Goal: Information Seeking & Learning: Learn about a topic

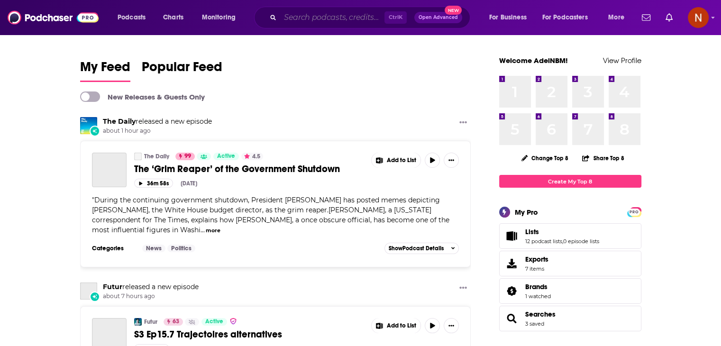
click at [360, 23] on input "Search podcasts, credits, & more..." at bounding box center [332, 17] width 104 height 15
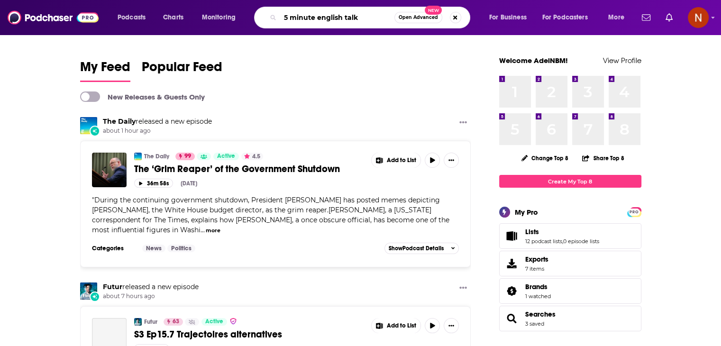
type input "5 minute english talk"
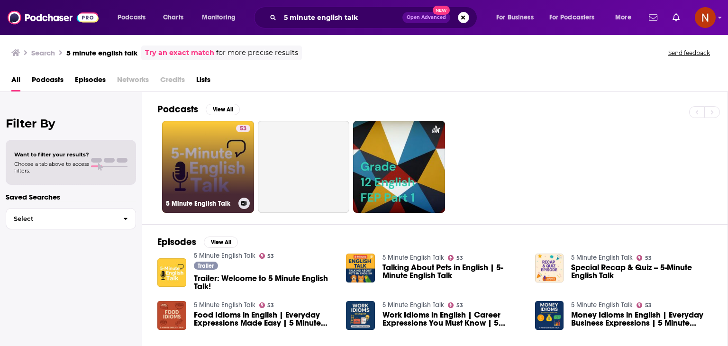
click at [178, 165] on link "53 5 Minute English Talk" at bounding box center [208, 167] width 92 height 92
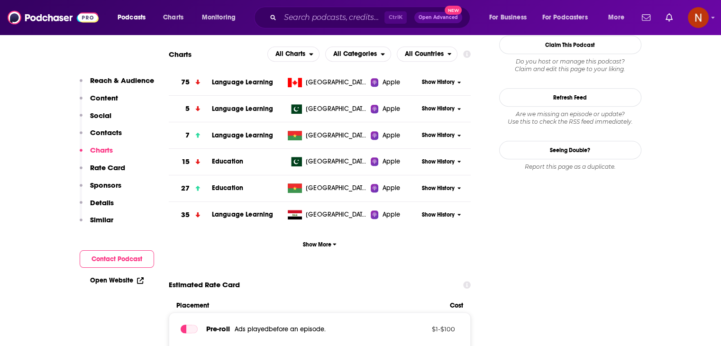
scroll to position [869, 0]
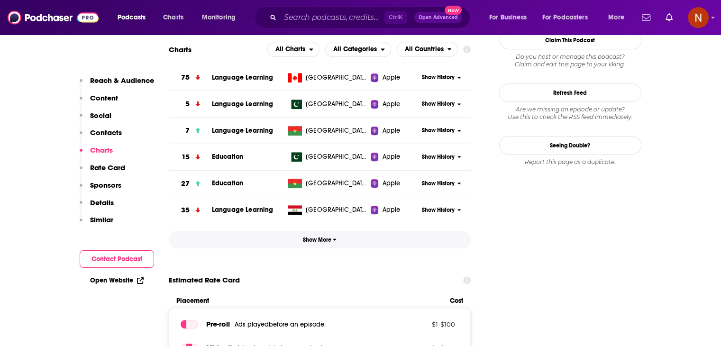
click at [327, 241] on span "Show More" at bounding box center [320, 239] width 34 height 7
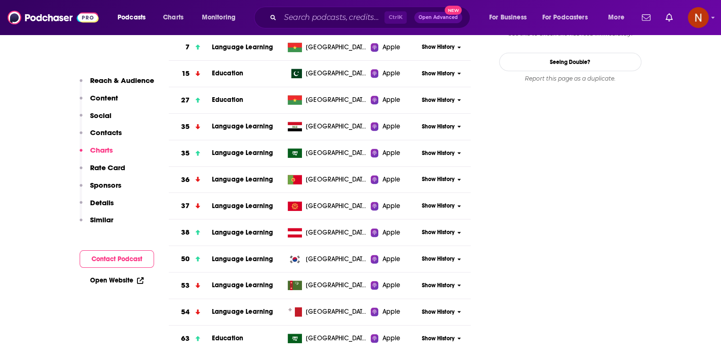
scroll to position [953, 0]
click at [427, 147] on div "Show History" at bounding box center [444, 152] width 52 height 23
click at [427, 153] on span "Show History" at bounding box center [438, 153] width 33 height 8
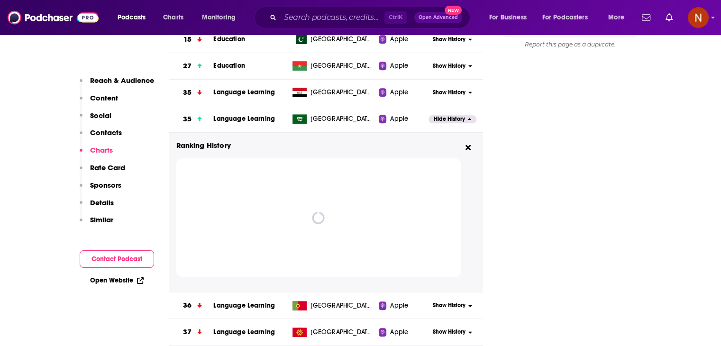
scroll to position [998, 0]
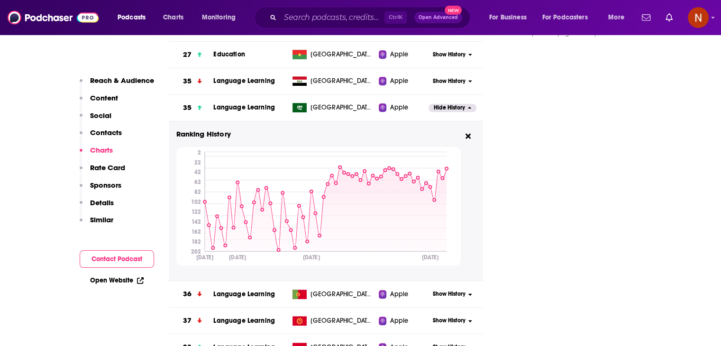
click at [459, 110] on span "Hide History" at bounding box center [449, 108] width 31 height 8
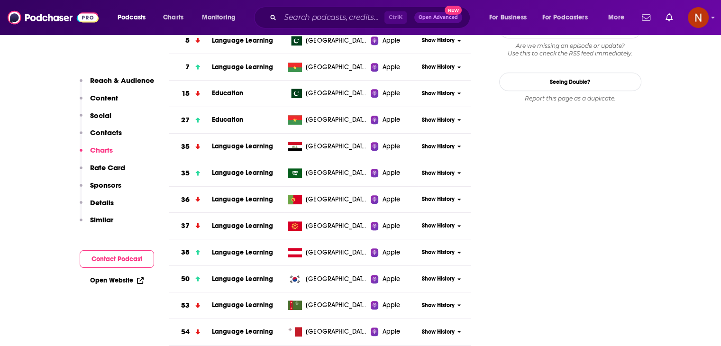
scroll to position [2146, 0]
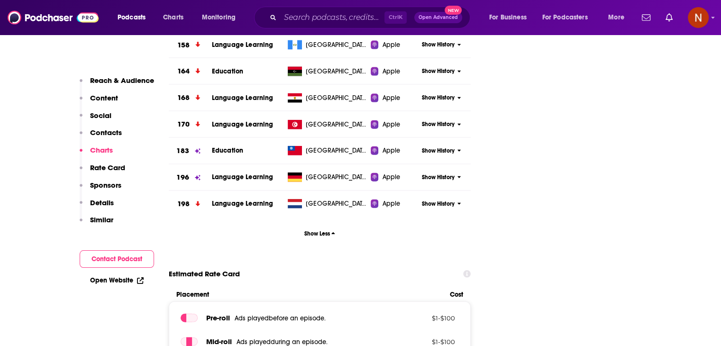
click at [437, 166] on div "Show History" at bounding box center [444, 177] width 52 height 23
click at [436, 174] on span "Show History" at bounding box center [438, 177] width 33 height 8
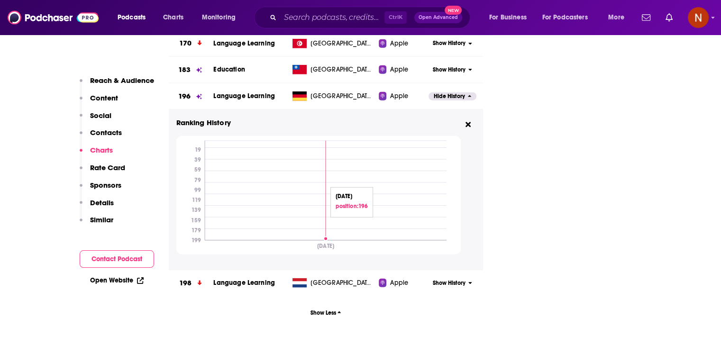
scroll to position [2228, 0]
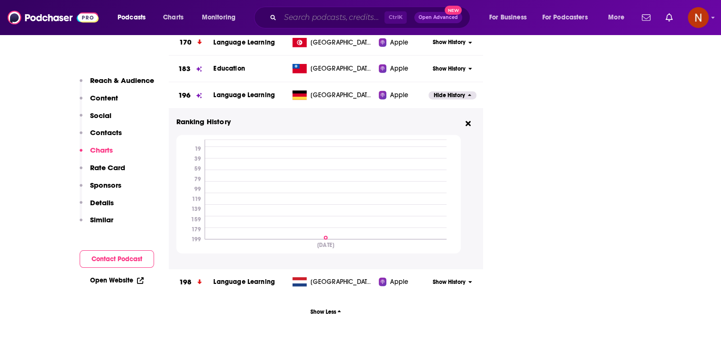
click at [348, 22] on input "Search podcasts, credits, & more..." at bounding box center [332, 17] width 104 height 15
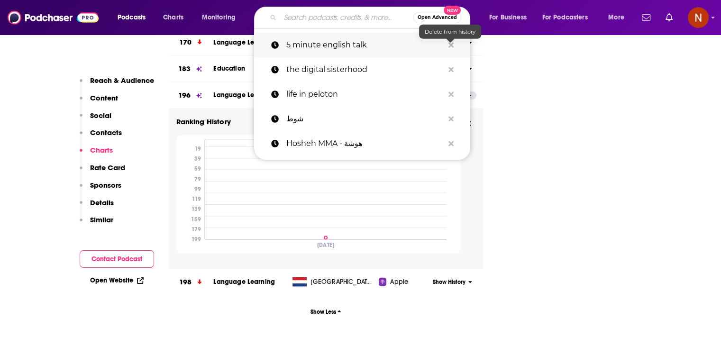
click at [455, 45] on button "Search podcasts, credits, & more..." at bounding box center [451, 45] width 15 height 18
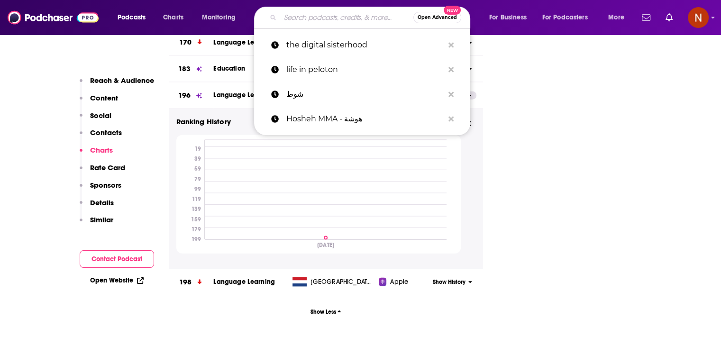
click at [334, 18] on input "Search podcasts, credits, & more..." at bounding box center [346, 17] width 133 height 15
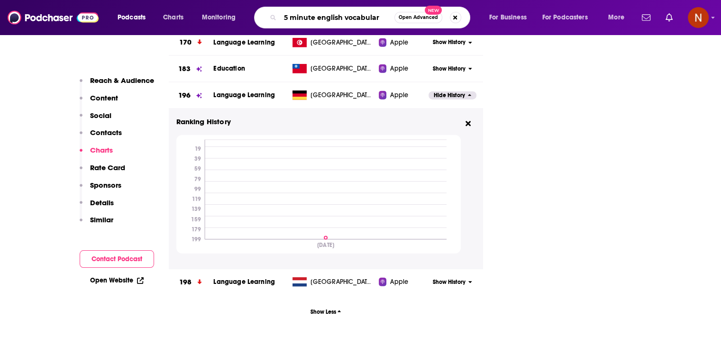
type input "5 minute english vocabulary"
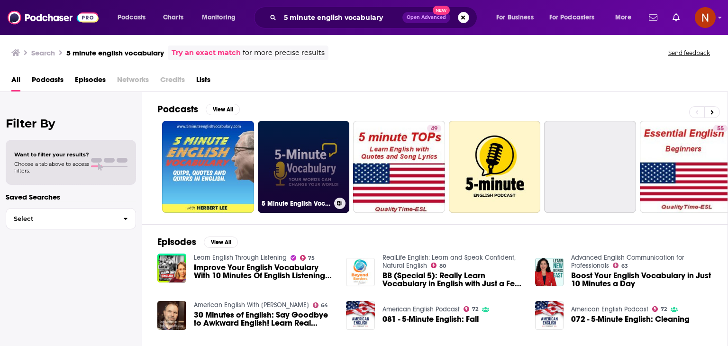
click at [307, 146] on link "5 Minute English Vocabulary Show" at bounding box center [304, 167] width 92 height 92
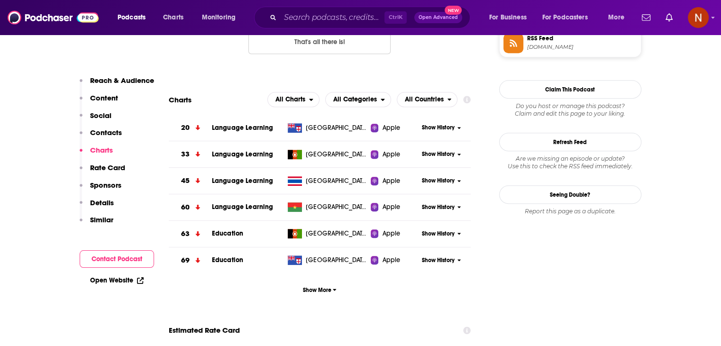
scroll to position [825, 0]
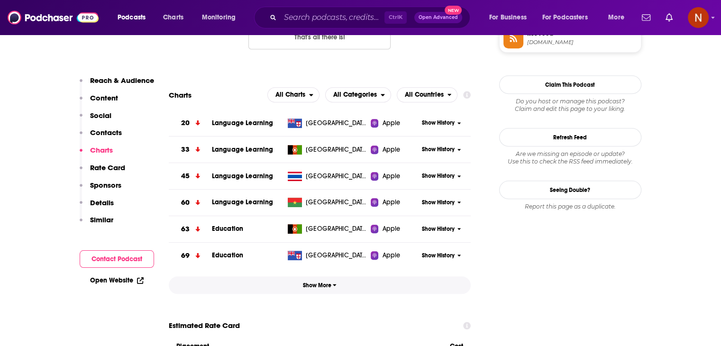
click at [311, 283] on span "Show More" at bounding box center [320, 285] width 34 height 7
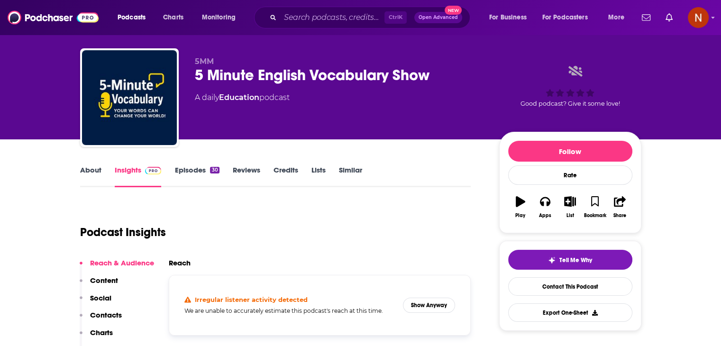
scroll to position [0, 0]
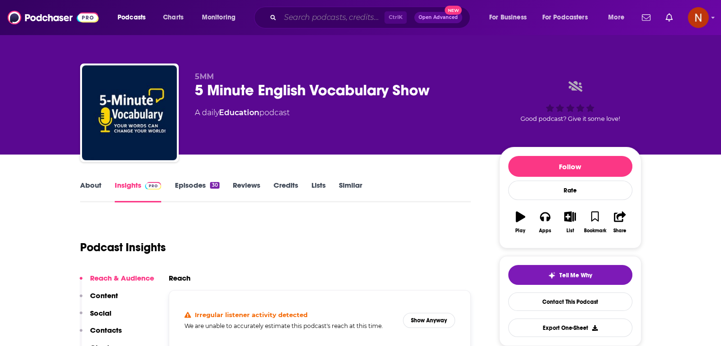
click at [320, 21] on input "Search podcasts, credits, & more..." at bounding box center [332, 17] width 104 height 15
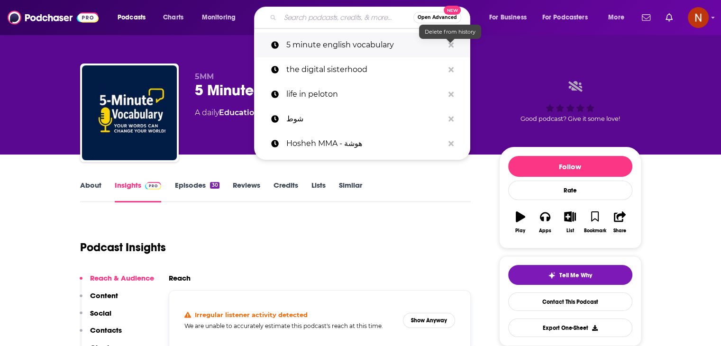
click at [451, 45] on icon "Search podcasts, credits, & more..." at bounding box center [450, 45] width 5 height 8
